Goal: Transaction & Acquisition: Download file/media

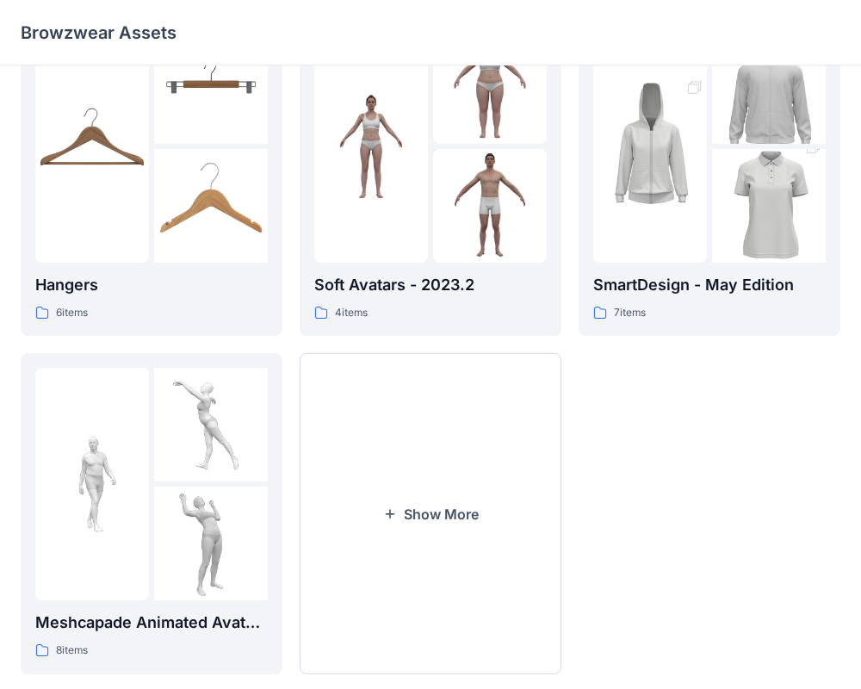
scroll to position [399, 0]
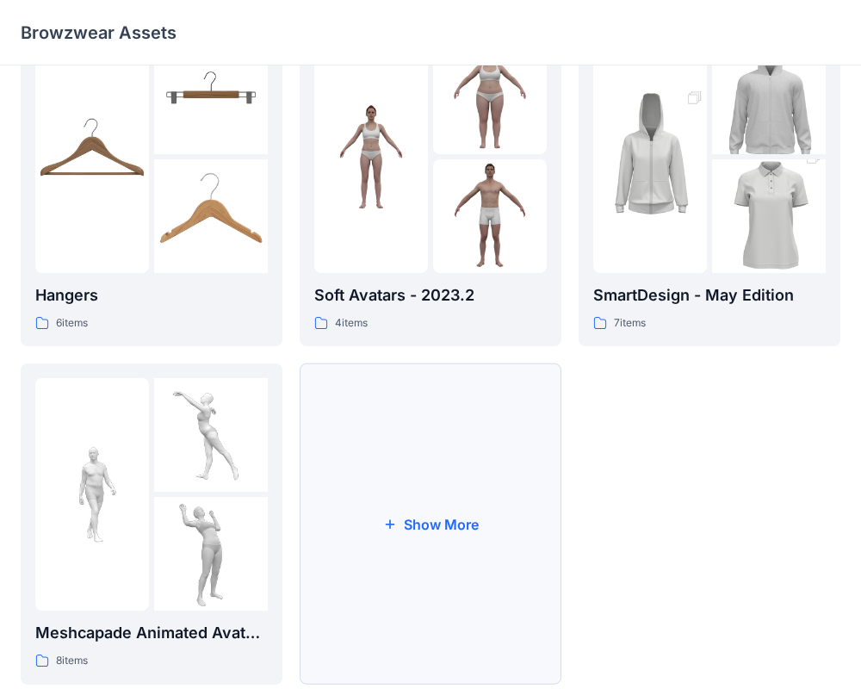
click at [508, 438] on button "Show More" at bounding box center [431, 523] width 262 height 321
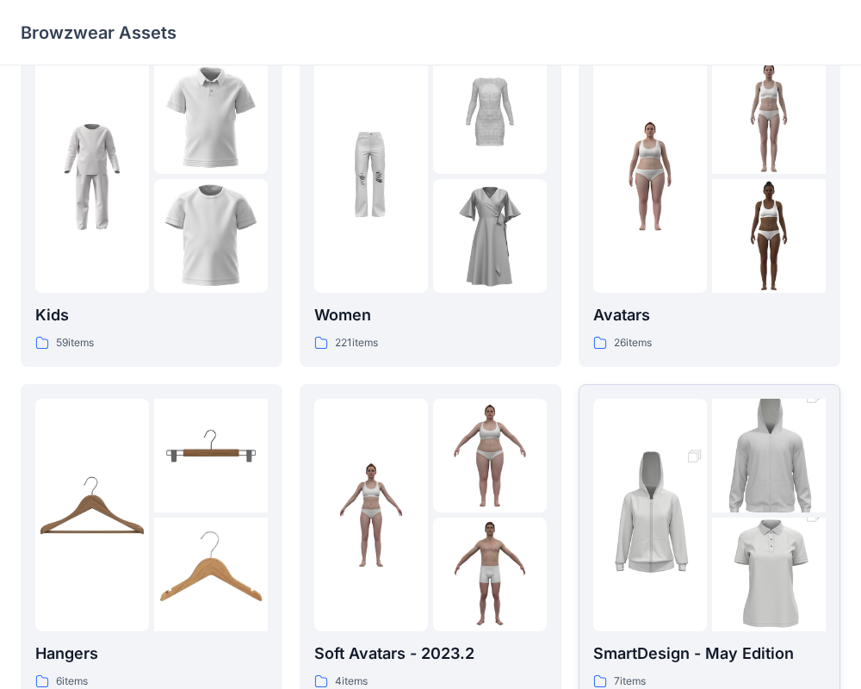
scroll to position [39, 0]
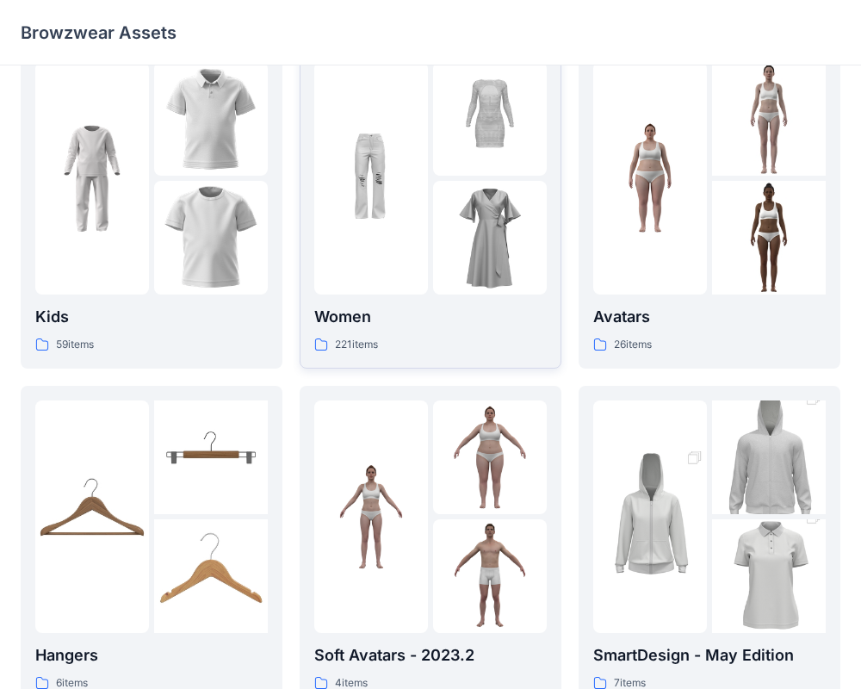
click at [395, 256] on div at bounding box center [371, 178] width 114 height 232
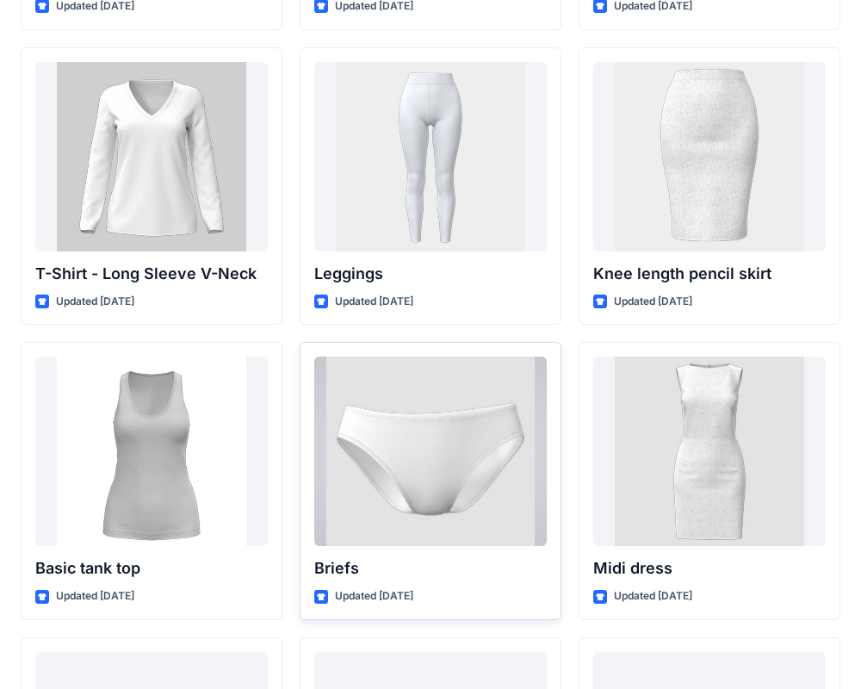
scroll to position [13905, 0]
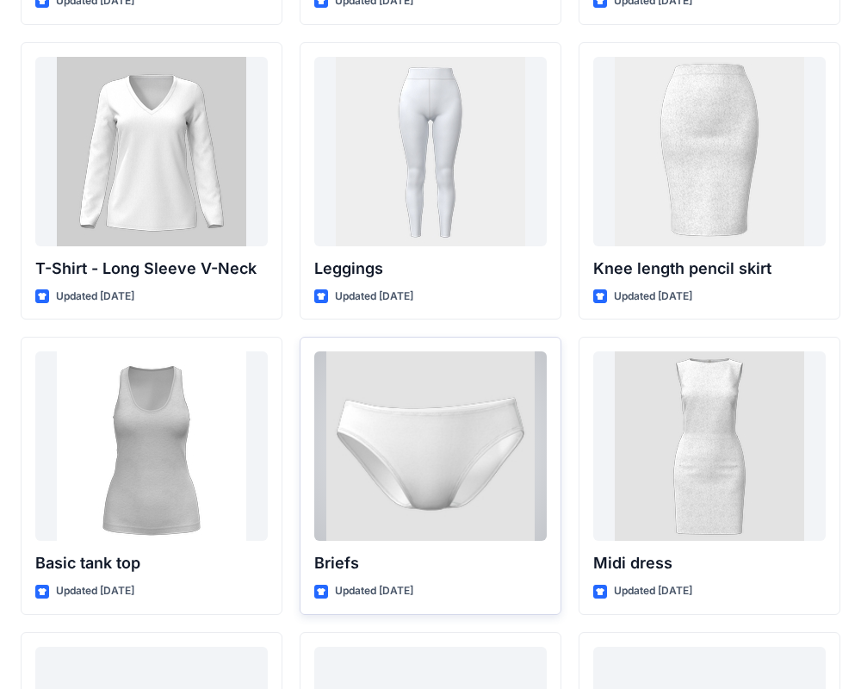
click at [439, 508] on div at bounding box center [430, 445] width 232 height 189
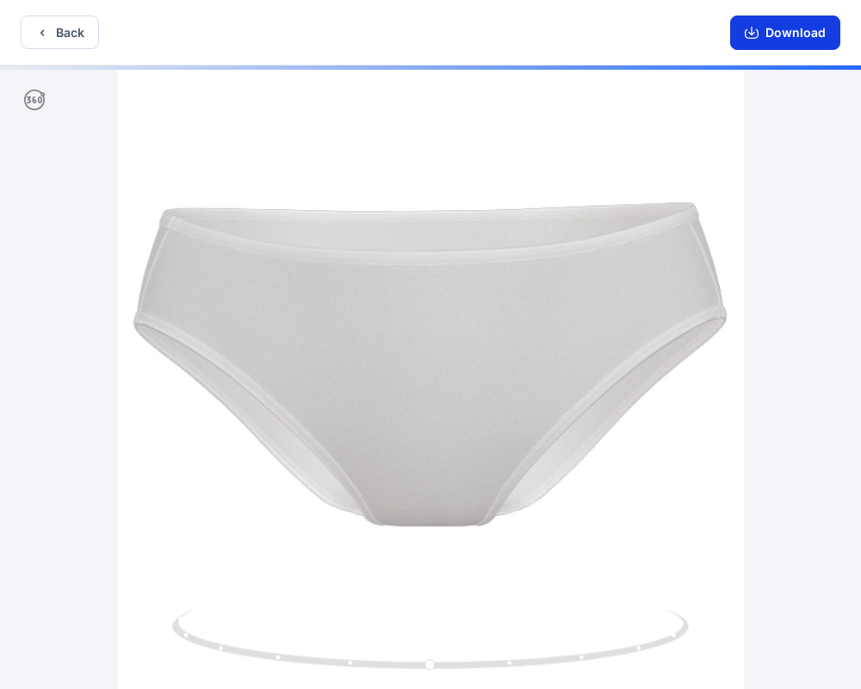
click at [765, 29] on button "Download" at bounding box center [785, 32] width 110 height 34
click at [68, 36] on button "Back" at bounding box center [60, 32] width 78 height 34
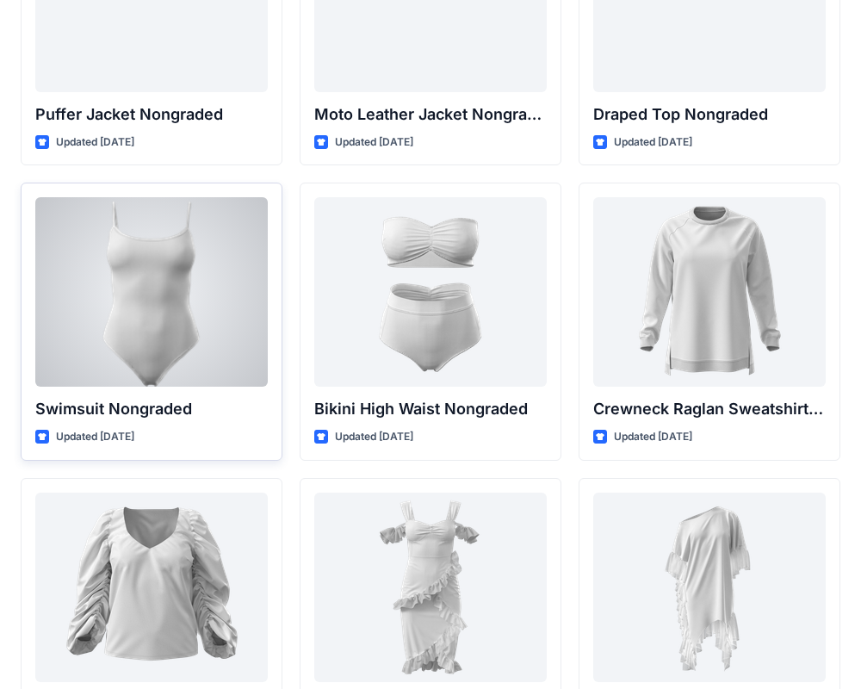
scroll to position [16715, 0]
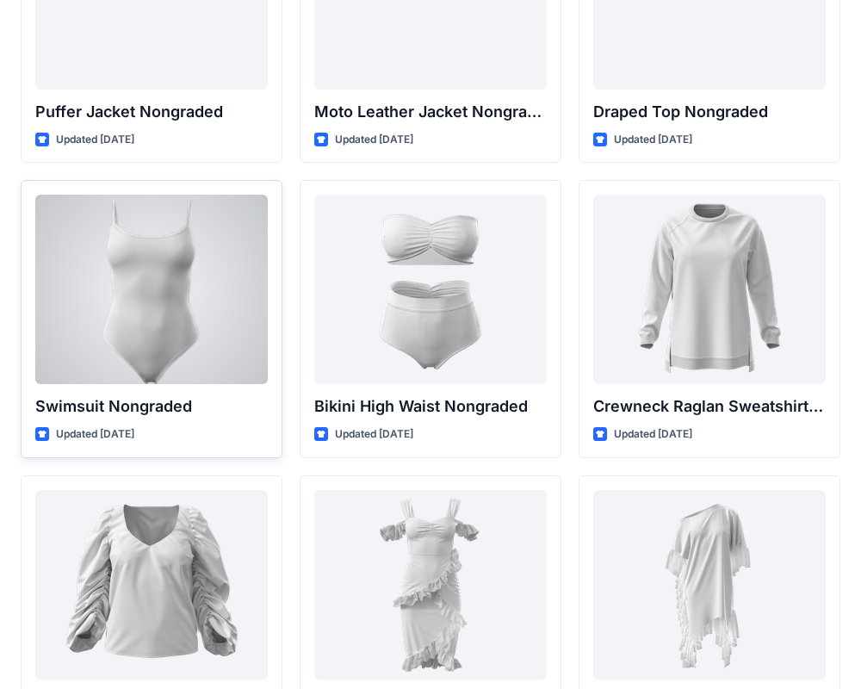
click at [223, 325] on div at bounding box center [151, 289] width 232 height 189
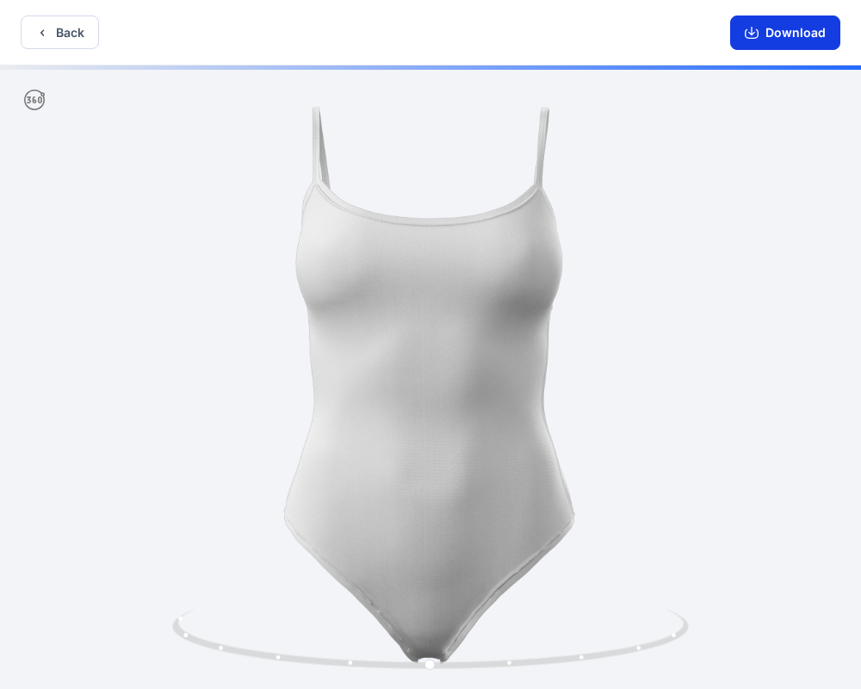
click at [771, 35] on button "Download" at bounding box center [785, 32] width 110 height 34
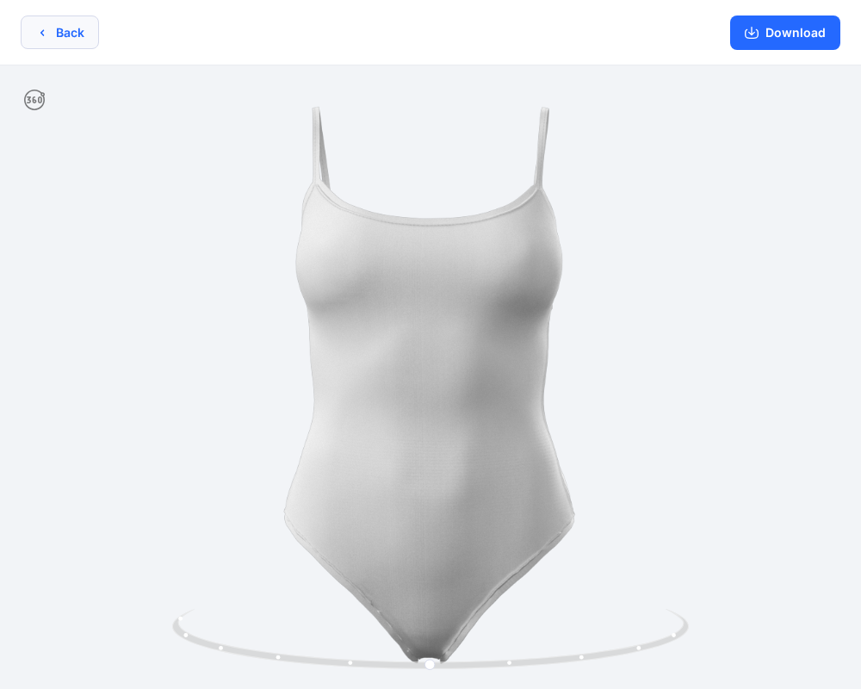
click at [52, 28] on button "Back" at bounding box center [60, 32] width 78 height 34
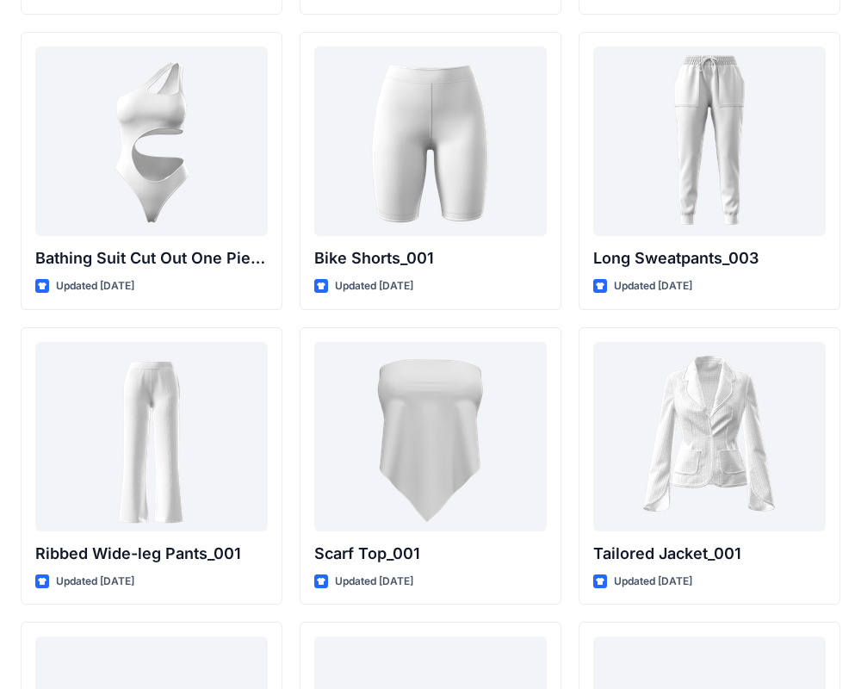
scroll to position [18930, 0]
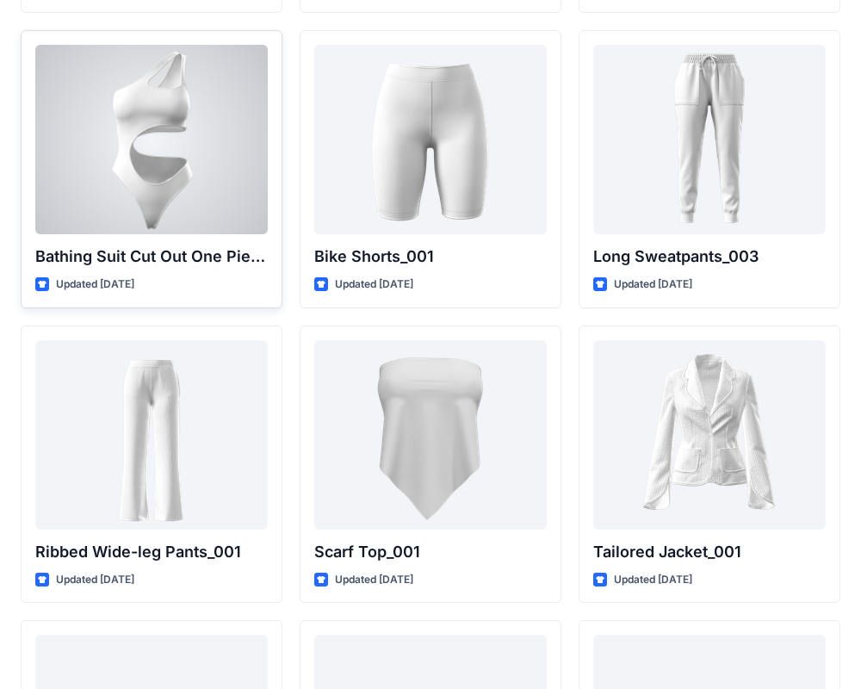
click at [195, 188] on div at bounding box center [151, 139] width 232 height 189
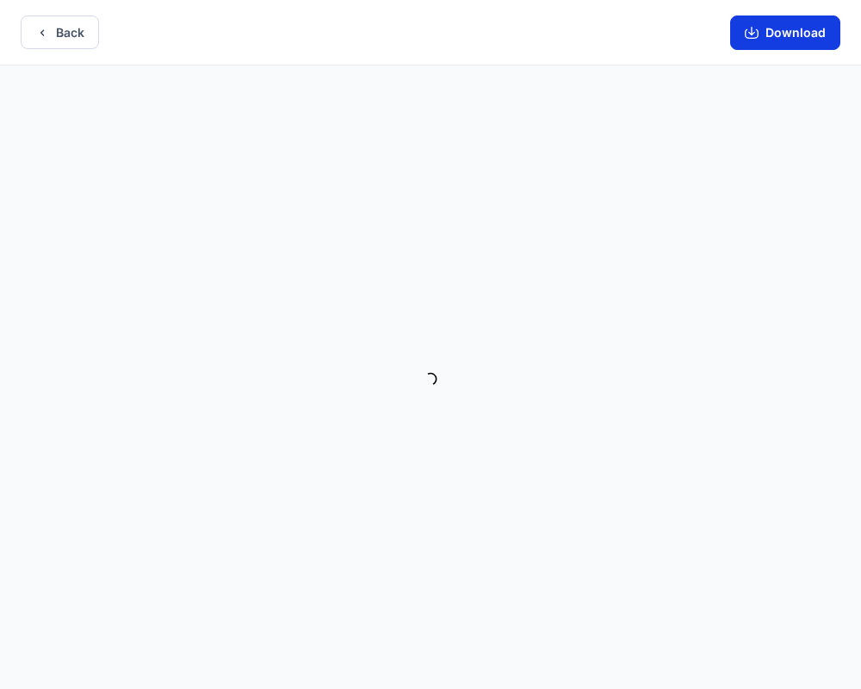
click at [781, 40] on button "Download" at bounding box center [785, 32] width 110 height 34
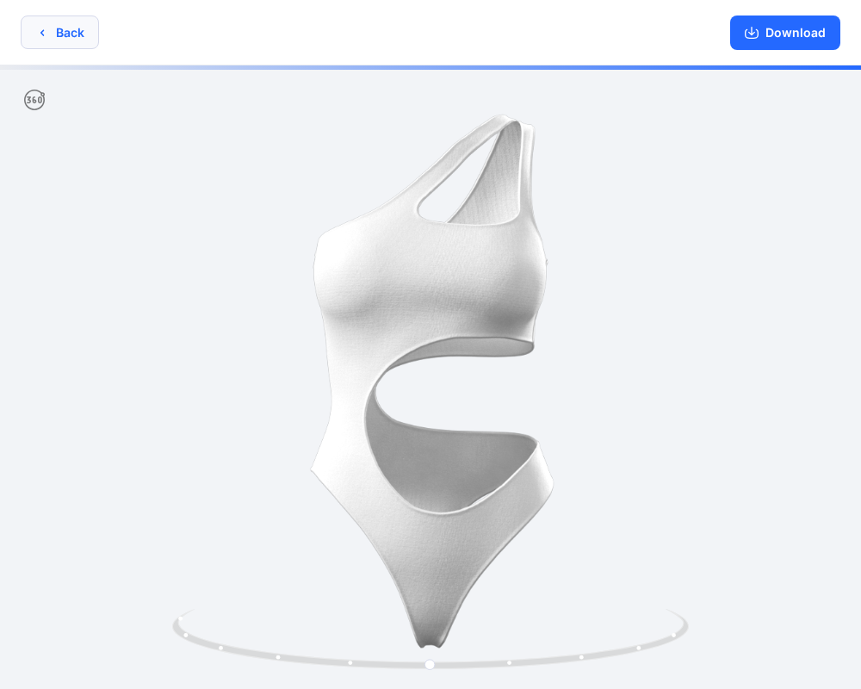
click at [58, 25] on button "Back" at bounding box center [60, 32] width 78 height 34
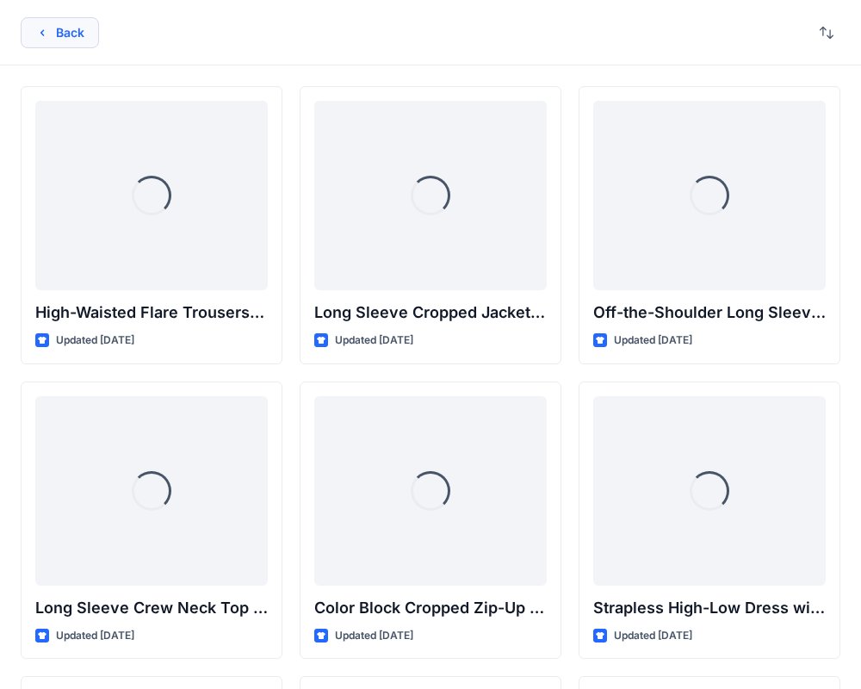
click at [84, 31] on button "Back" at bounding box center [60, 32] width 78 height 31
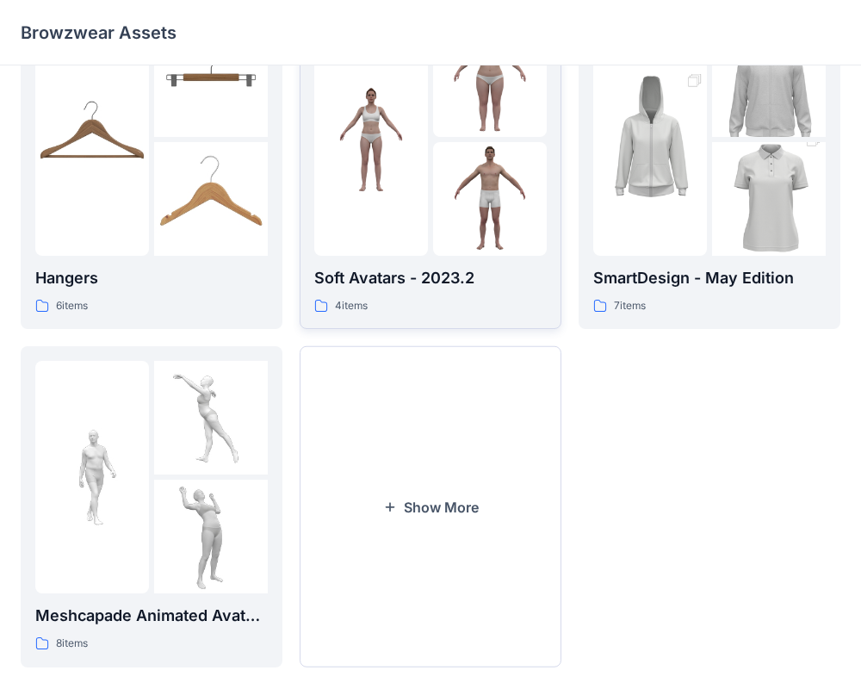
scroll to position [442, 0]
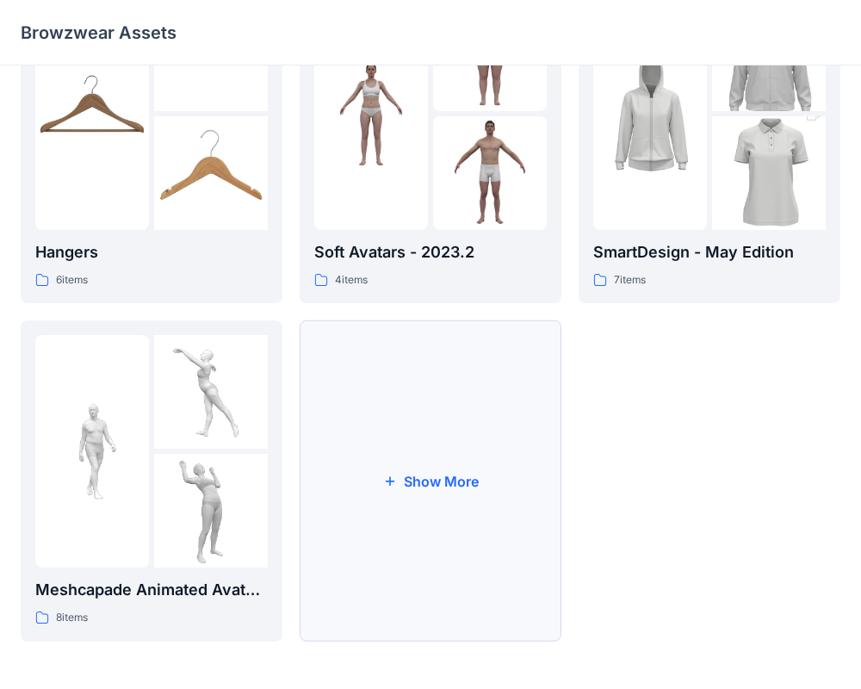
click at [492, 490] on button "Show More" at bounding box center [431, 480] width 262 height 321
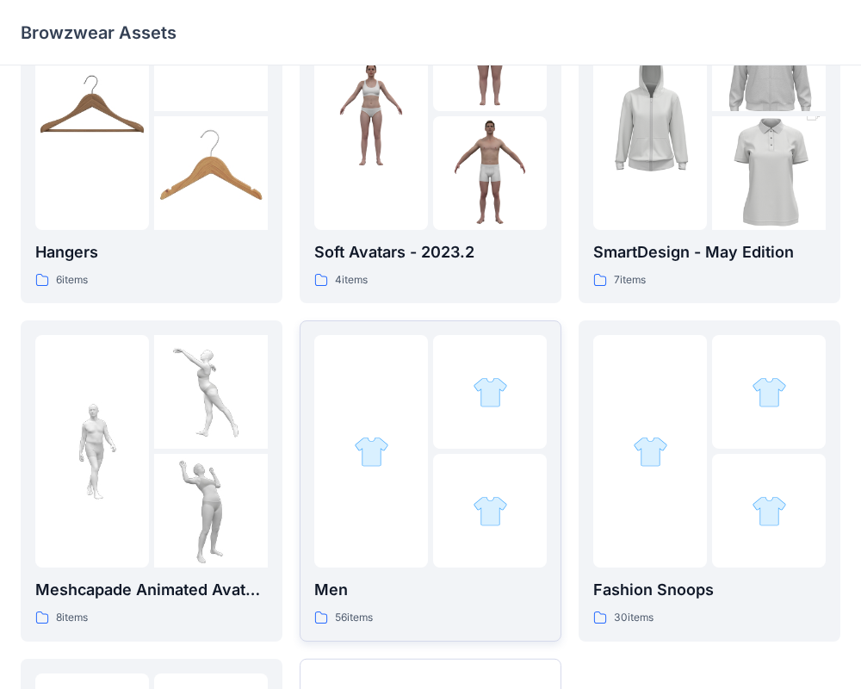
click at [430, 490] on div at bounding box center [430, 451] width 232 height 232
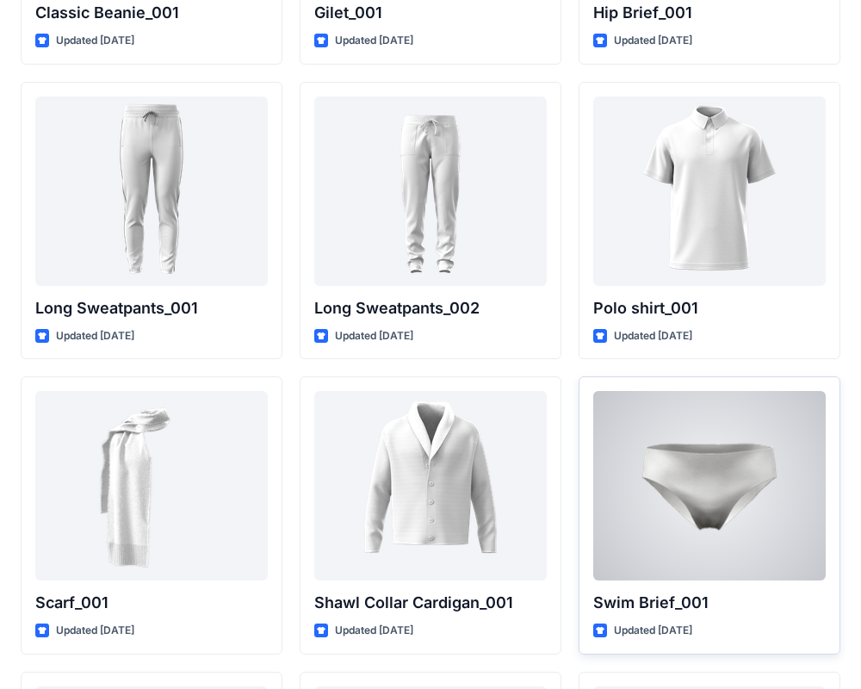
scroll to position [3544, 0]
click at [740, 524] on div at bounding box center [709, 484] width 232 height 189
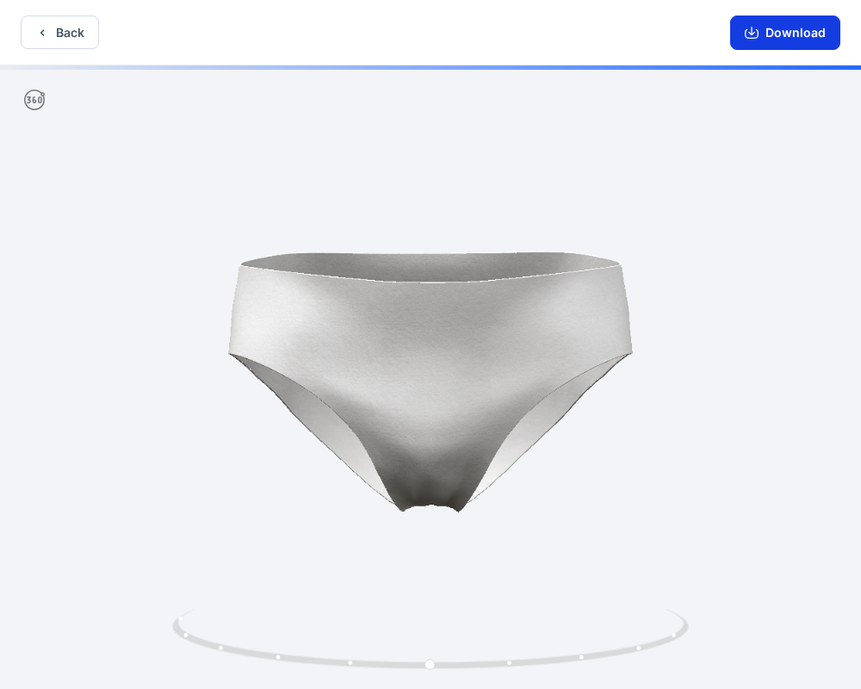
click at [781, 39] on button "Download" at bounding box center [785, 32] width 110 height 34
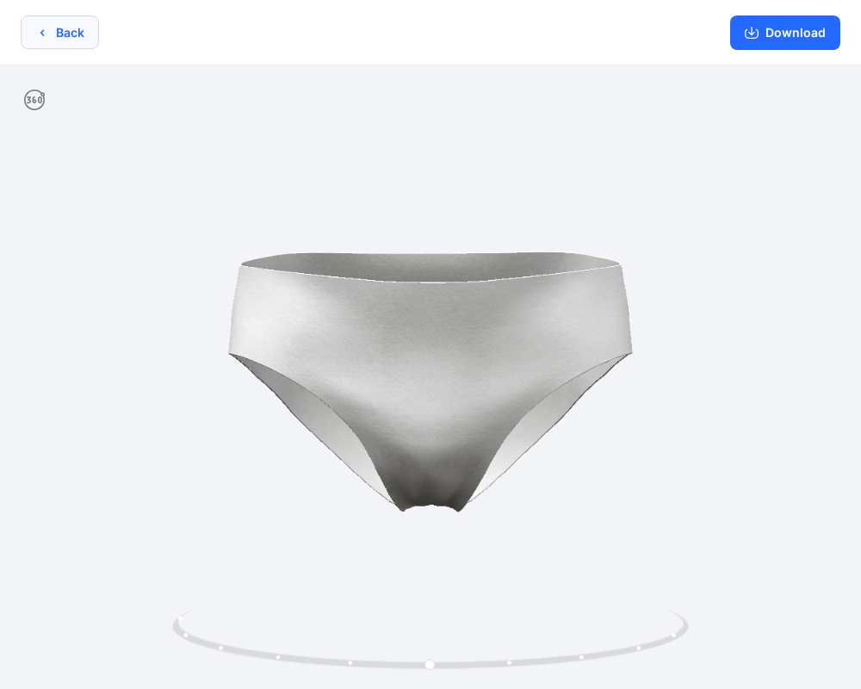
click at [40, 27] on icon "button" at bounding box center [42, 33] width 14 height 14
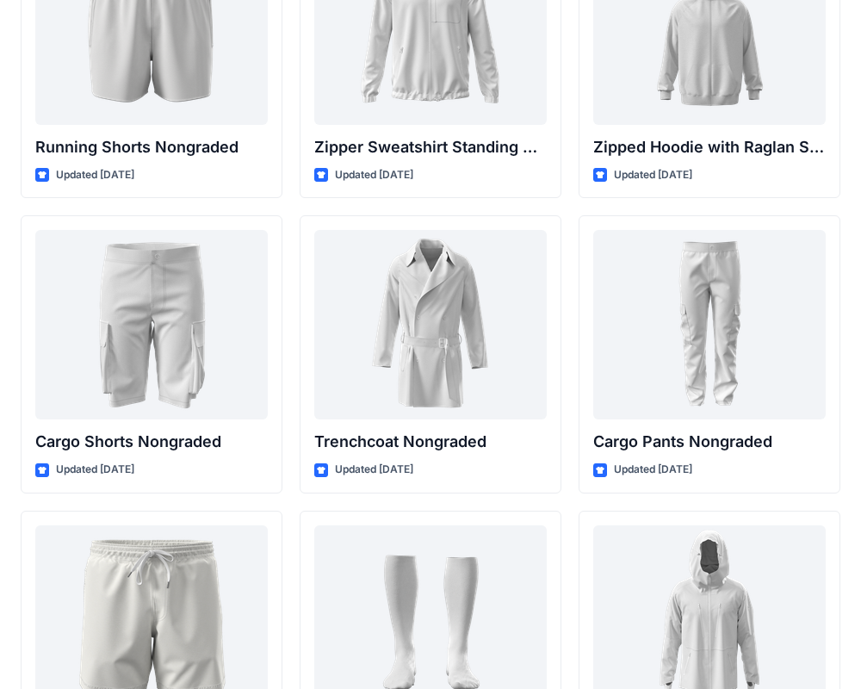
scroll to position [2210, 0]
